Goal: Information Seeking & Learning: Learn about a topic

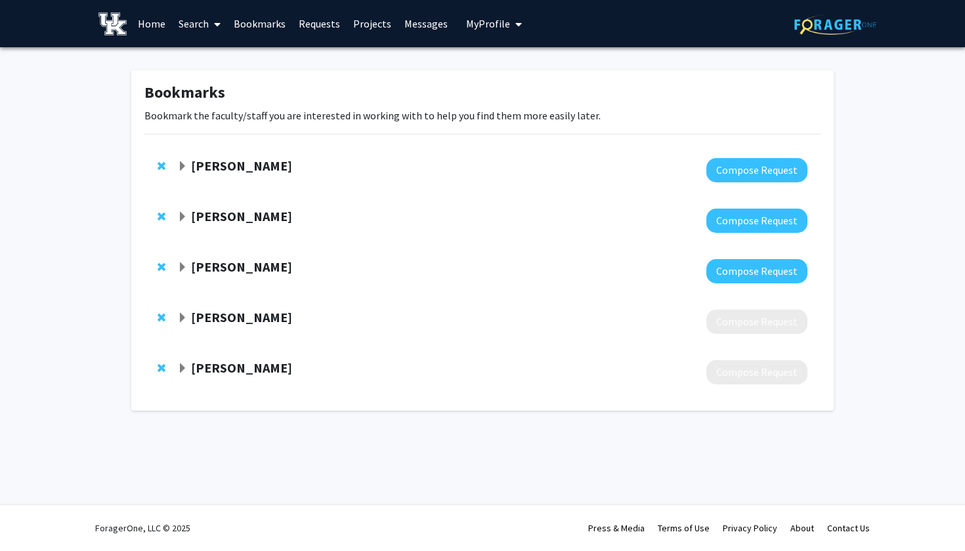
click at [156, 19] on link "Home" at bounding box center [151, 24] width 41 height 46
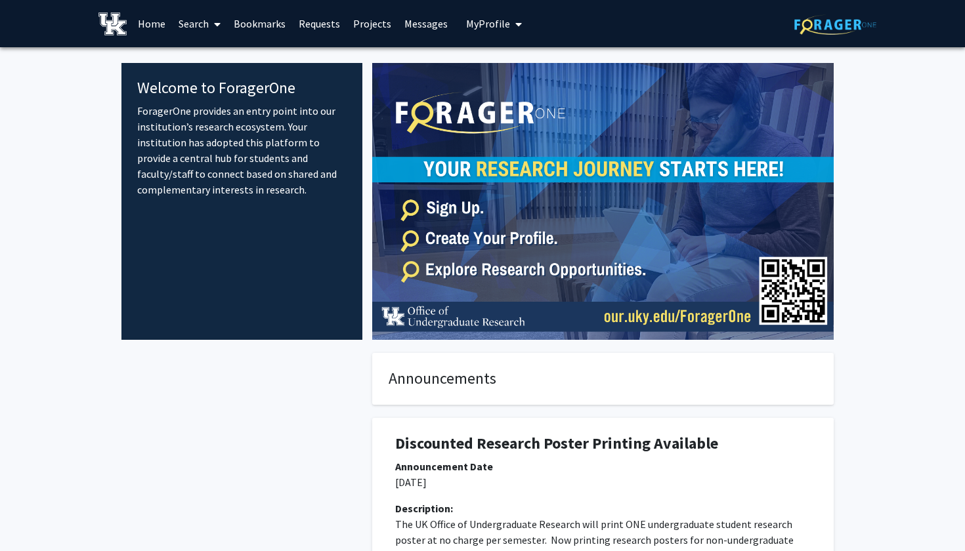
click at [466, 27] on span "My Profile" at bounding box center [488, 23] width 44 height 13
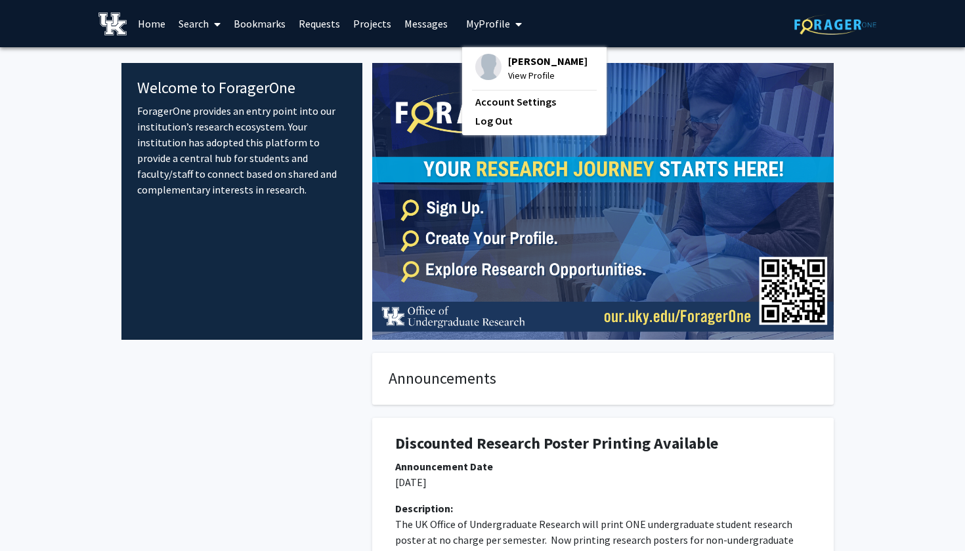
click at [200, 20] on link "Search" at bounding box center [199, 24] width 55 height 46
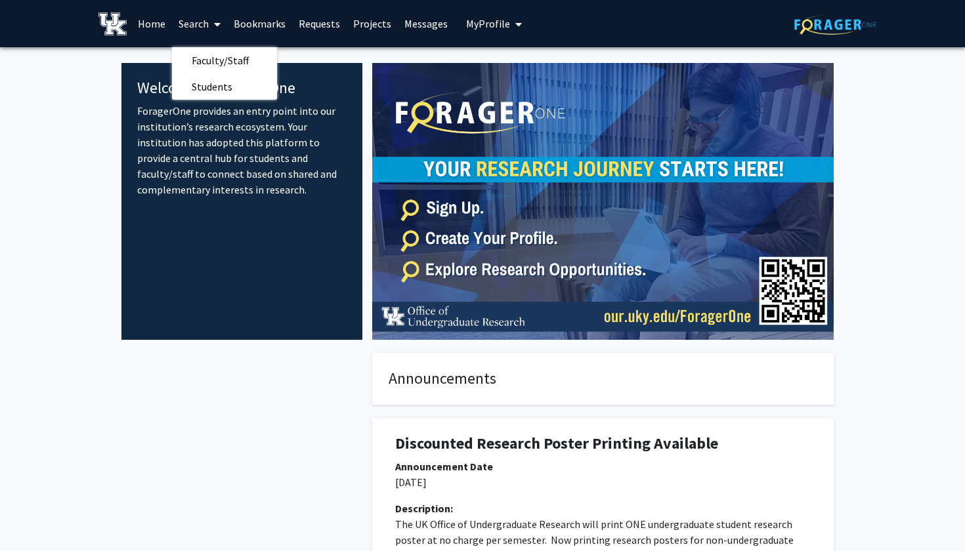
click at [374, 28] on link "Projects" at bounding box center [372, 24] width 51 height 46
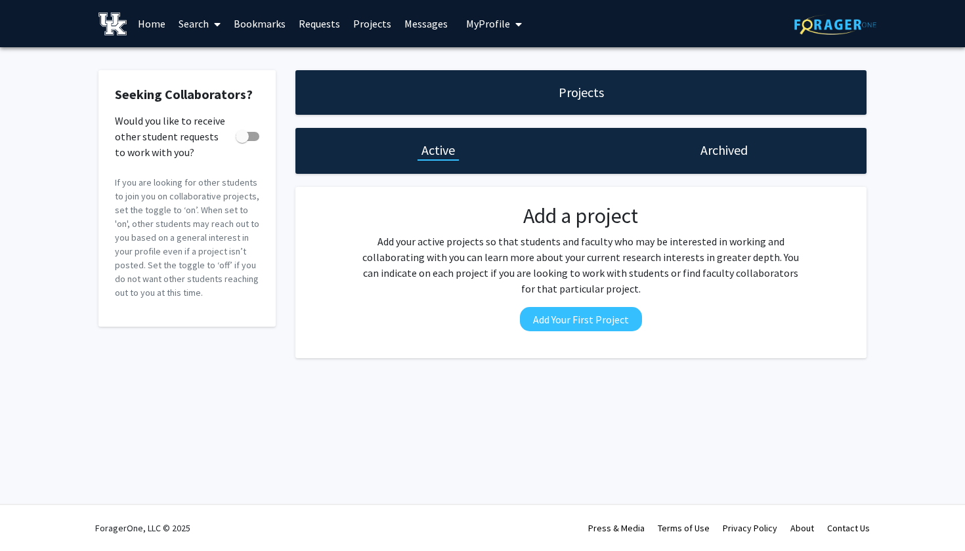
click at [141, 22] on link "Home" at bounding box center [151, 24] width 41 height 46
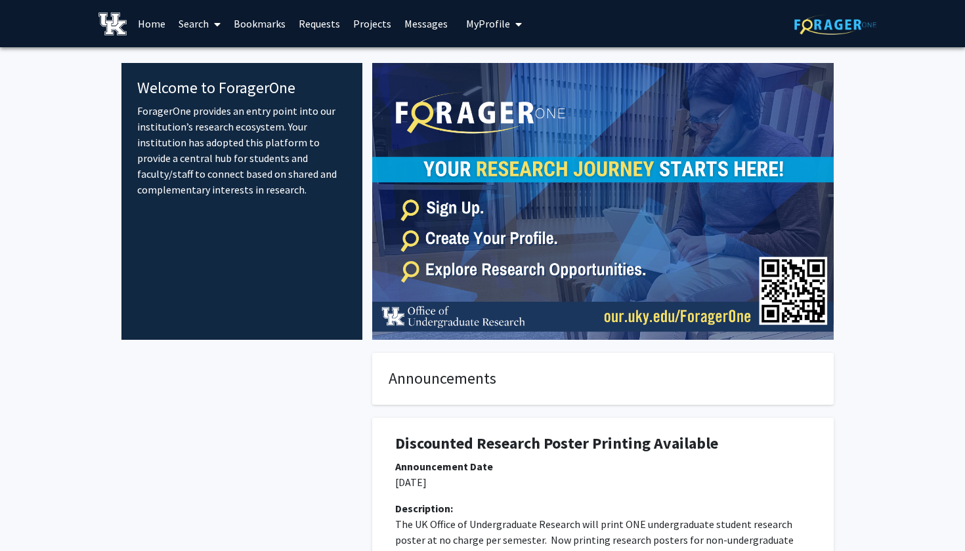
click at [479, 266] on img at bounding box center [602, 201] width 461 height 277
click at [416, 288] on img at bounding box center [602, 201] width 461 height 277
click at [412, 270] on img at bounding box center [602, 201] width 461 height 277
click at [413, 270] on img at bounding box center [602, 201] width 461 height 277
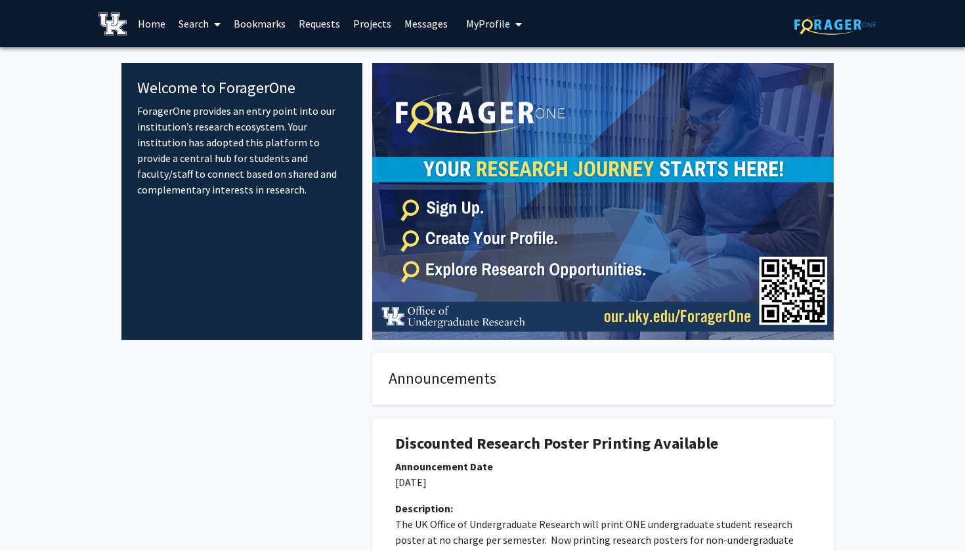
click at [460, 272] on img at bounding box center [602, 201] width 461 height 277
click at [801, 31] on img at bounding box center [835, 24] width 82 height 20
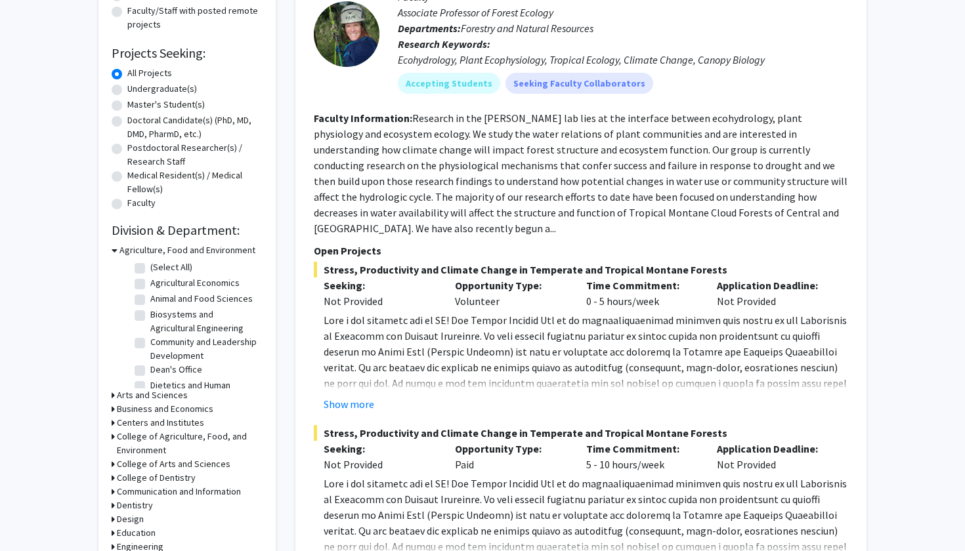
click at [127, 88] on label "Undergraduate(s)" at bounding box center [162, 89] width 70 height 14
click at [127, 88] on input "Undergraduate(s)" at bounding box center [131, 86] width 9 height 9
radio input "true"
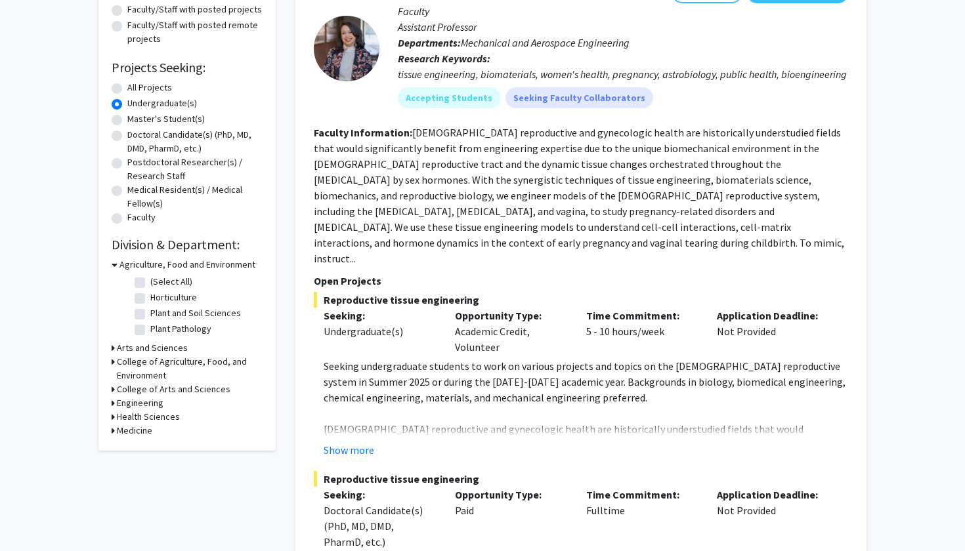
scroll to position [169, 0]
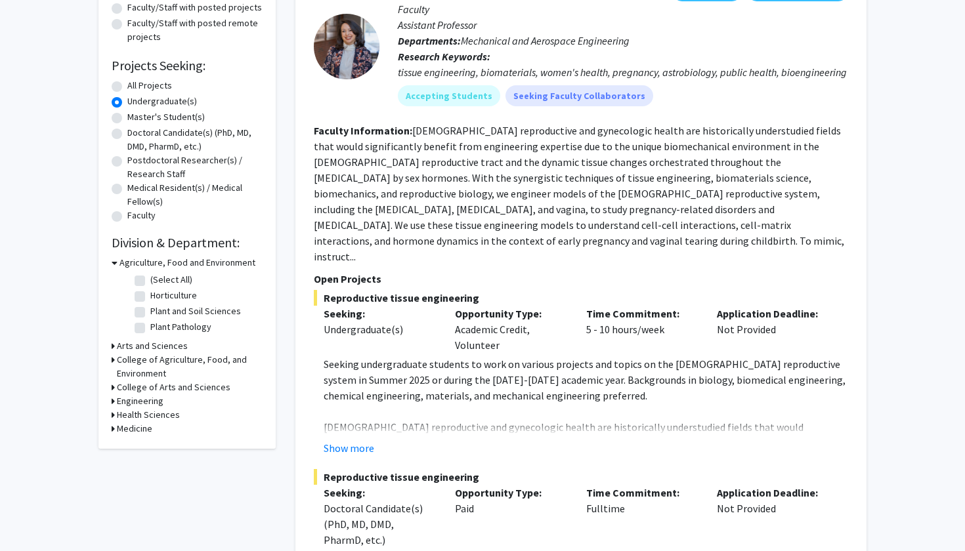
click at [115, 414] on div "Health Sciences" at bounding box center [187, 415] width 151 height 14
click at [125, 418] on h3 "Health Sciences" at bounding box center [148, 415] width 63 height 14
click at [163, 419] on h3 "Health Sciences" at bounding box center [150, 415] width 63 height 14
click at [163, 419] on h3 "Health Sciences" at bounding box center [148, 415] width 63 height 14
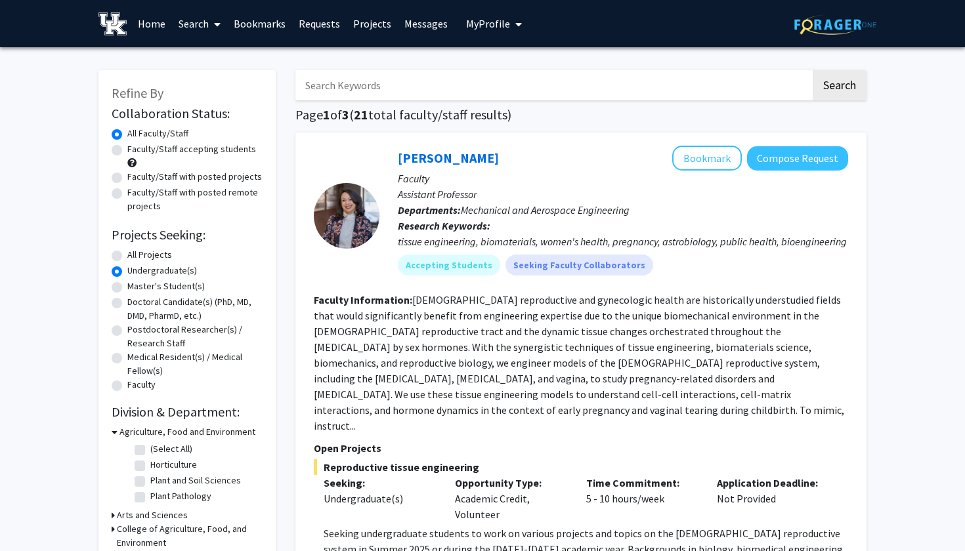
scroll to position [0, 0]
